Goal: Information Seeking & Learning: Learn about a topic

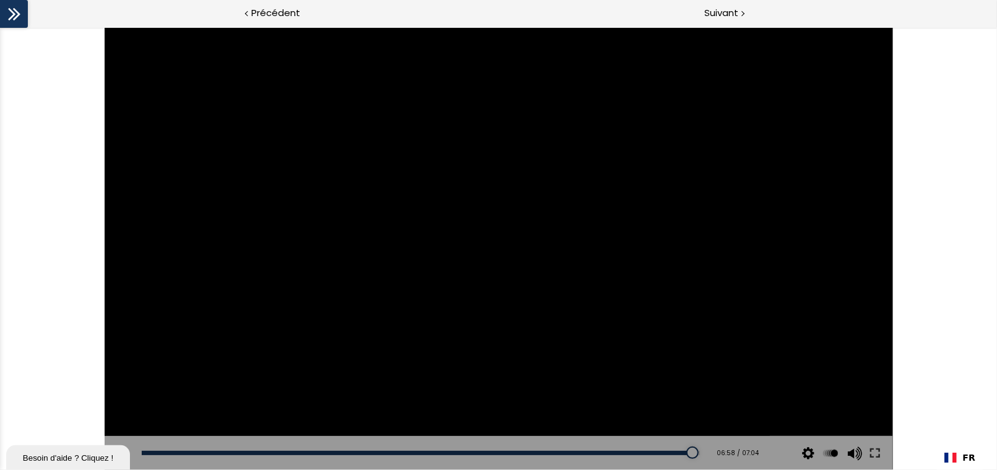
click at [442, 172] on div at bounding box center [499, 248] width 788 height 443
click at [504, 248] on div at bounding box center [498, 247] width 49 height 49
click at [325, 304] on div at bounding box center [499, 248] width 788 height 443
click at [655, 453] on div "06:36" at bounding box center [421, 452] width 558 height 4
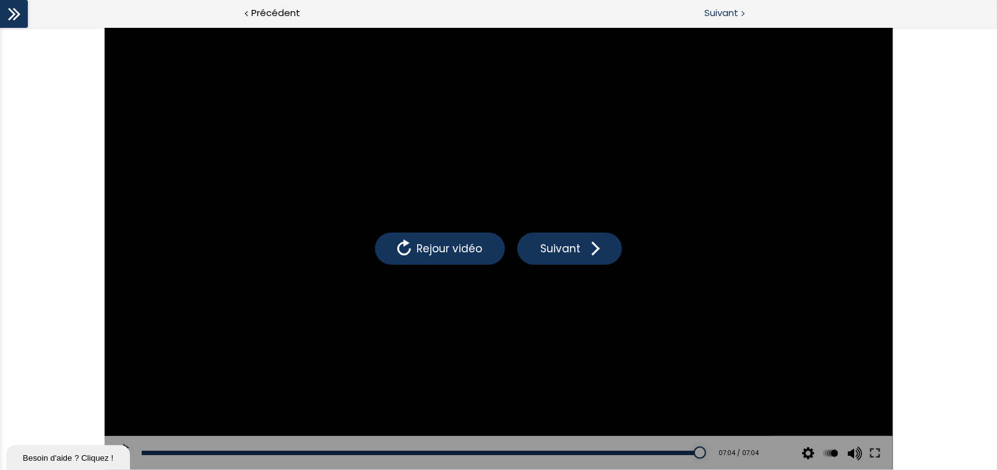
click at [714, 14] on span "Suivant" at bounding box center [721, 13] width 34 height 15
click at [732, 17] on span "Suivant" at bounding box center [721, 13] width 34 height 15
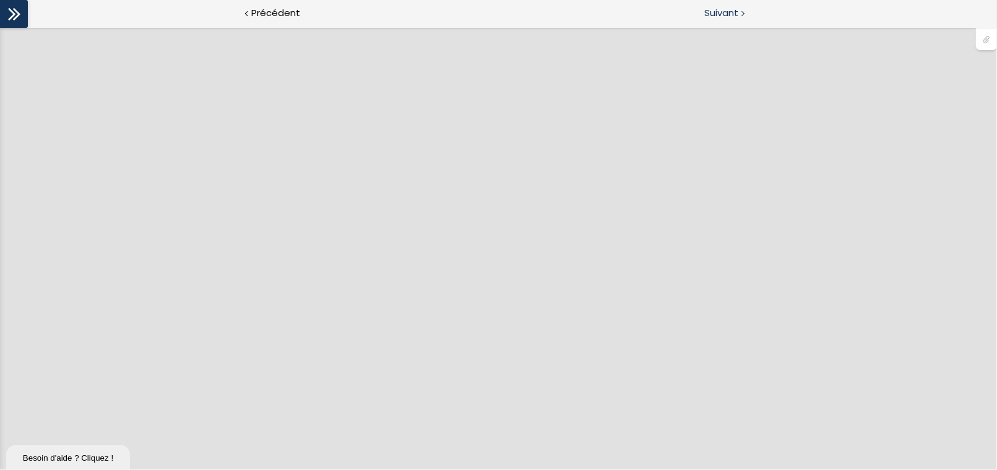
click at [723, 16] on span "Suivant" at bounding box center [721, 13] width 34 height 15
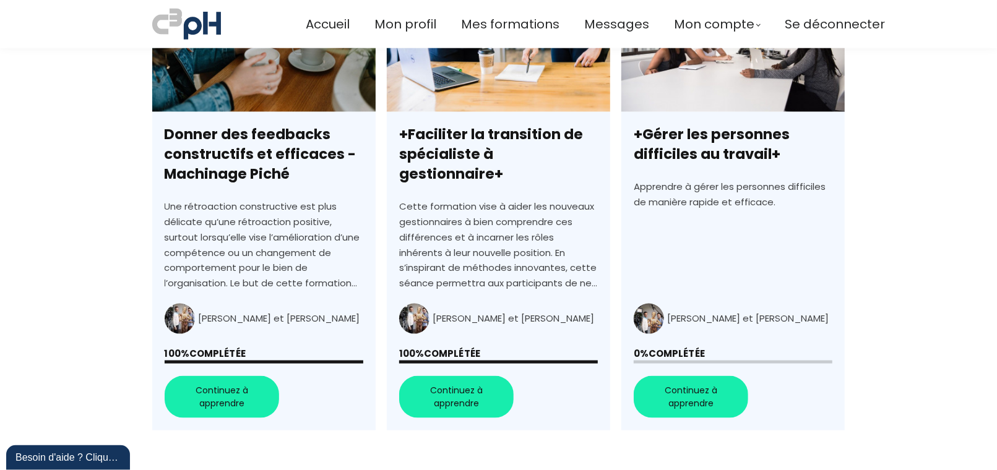
scroll to position [921, 0]
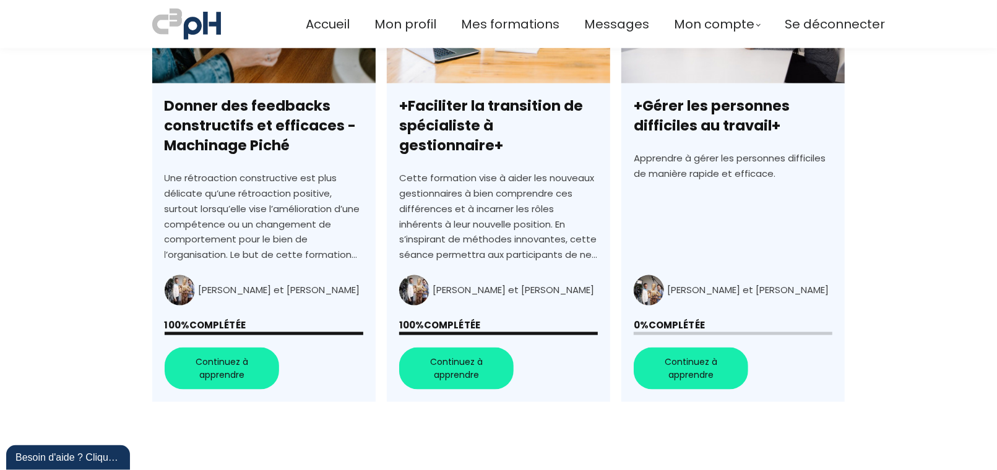
click at [449, 361] on link "+Faciliter la transition de spécialiste à gestionnaire+" at bounding box center [498, 180] width 223 height 445
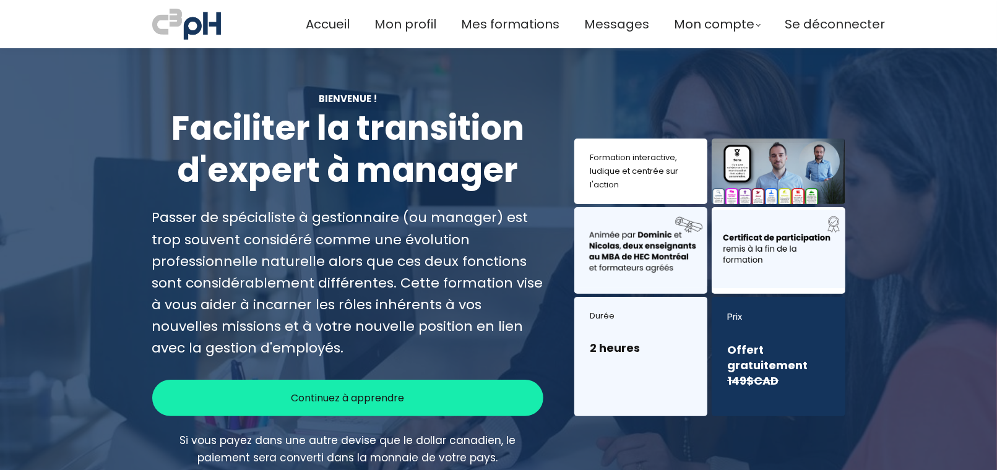
click at [331, 390] on span "Continuez à apprendre" at bounding box center [347, 397] width 113 height 15
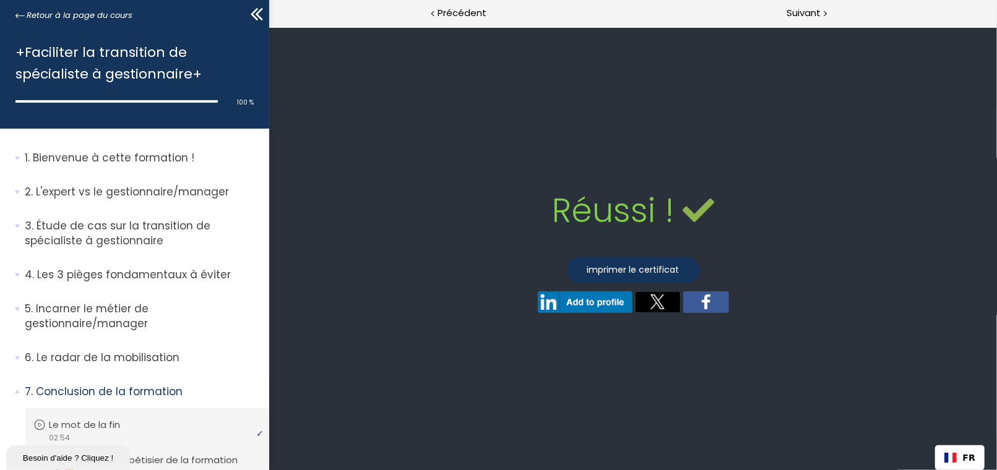
click at [137, 155] on p "Bienvenue à cette formation !" at bounding box center [142, 157] width 235 height 15
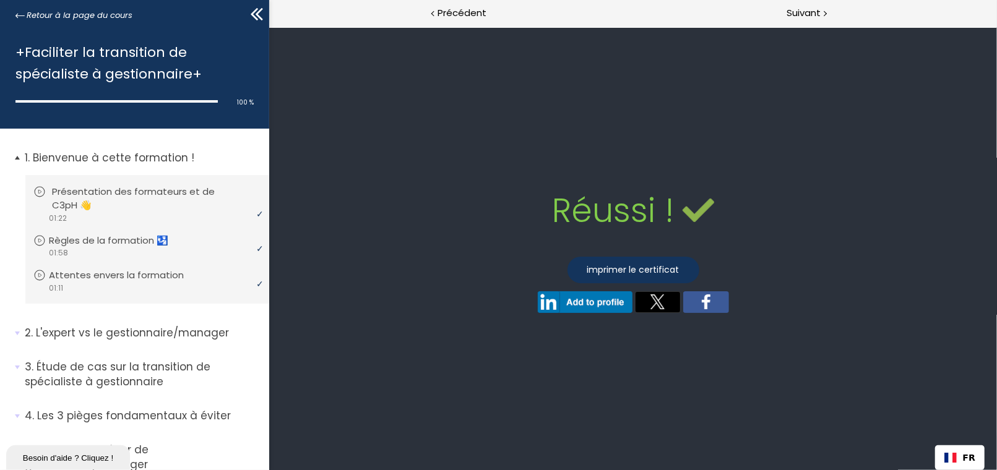
click at [137, 191] on p "Présentation des formateurs et de C3pH 👋" at bounding box center [156, 198] width 209 height 27
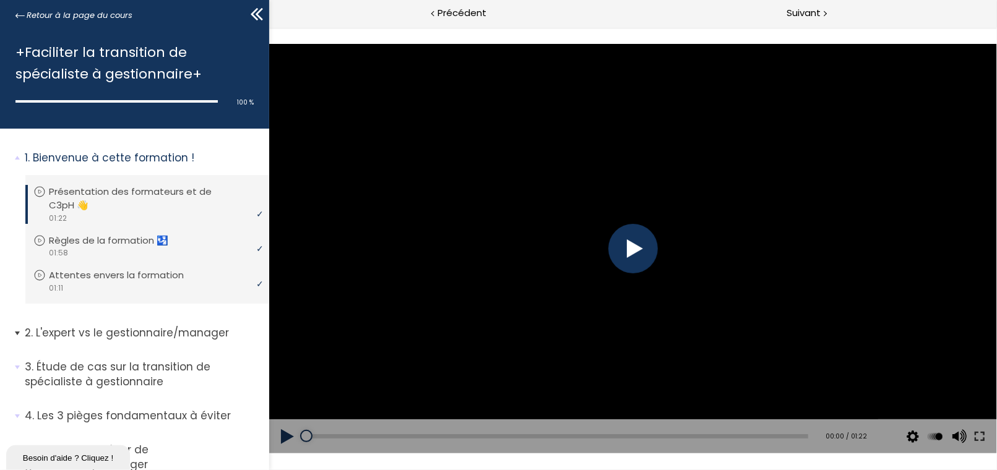
click at [122, 332] on p "L'expert vs le gestionnaire/manager" at bounding box center [142, 332] width 235 height 15
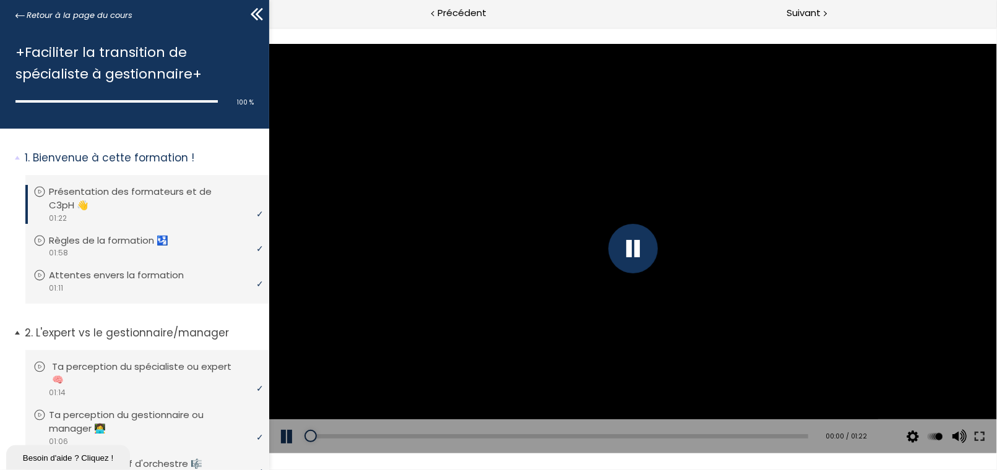
click at [123, 359] on li "Vous devez avoir terminé l'unité (Ta perception du spécialiste ou expert 🧠) pou…" at bounding box center [147, 379] width 244 height 59
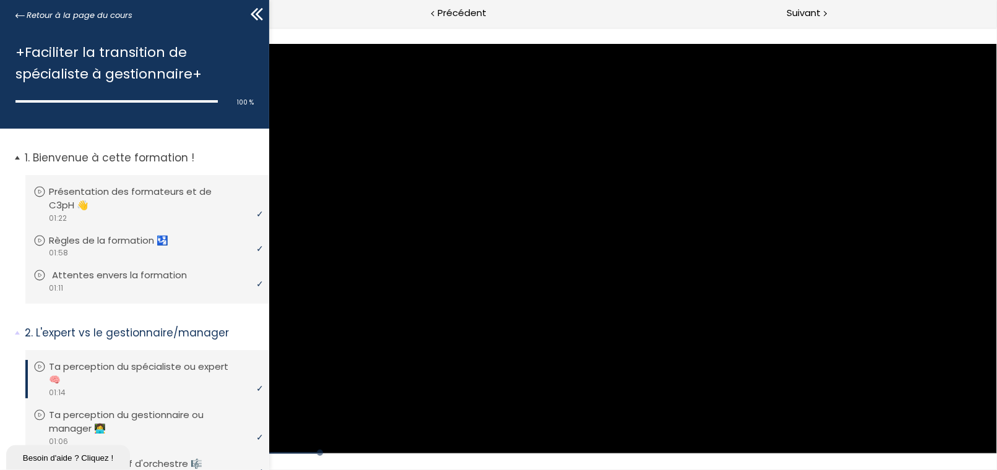
click at [121, 277] on p "Attentes envers la formation" at bounding box center [128, 275] width 153 height 14
click at [261, 13] on icon at bounding box center [256, 14] width 19 height 19
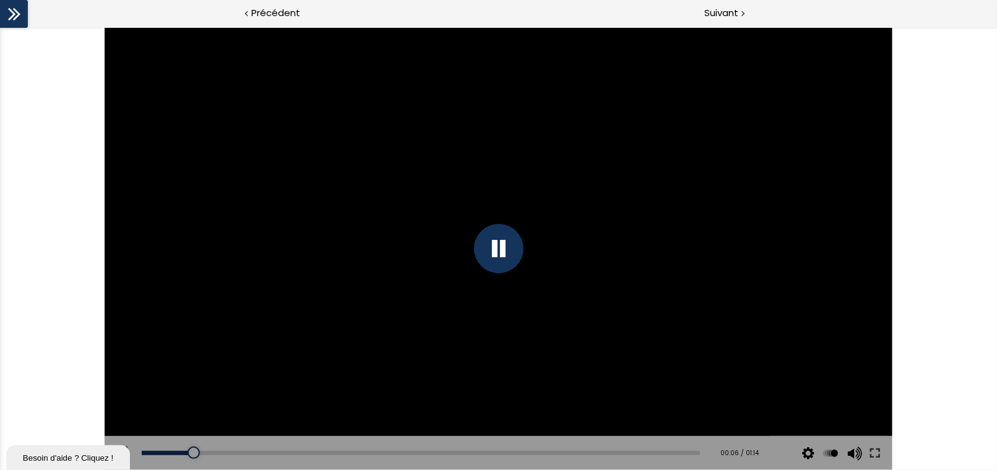
click at [513, 241] on div at bounding box center [499, 248] width 788 height 443
